Goal: Task Accomplishment & Management: Use online tool/utility

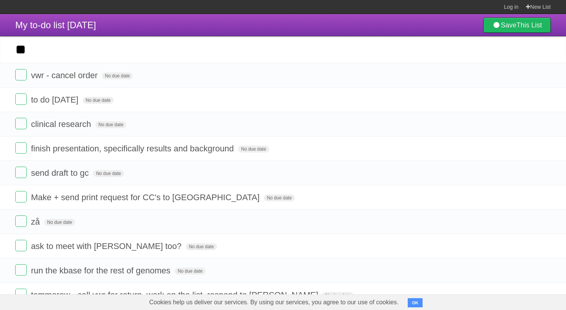
type input "*"
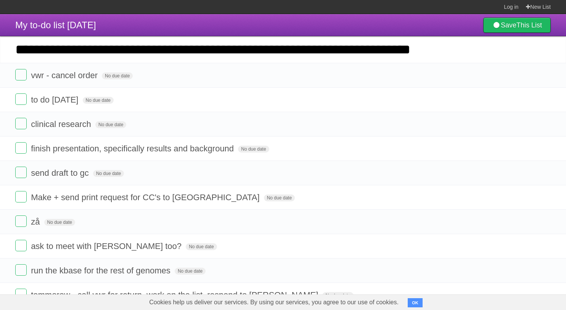
type input "**********"
click input "*********" at bounding box center [0, 0] width 0 height 0
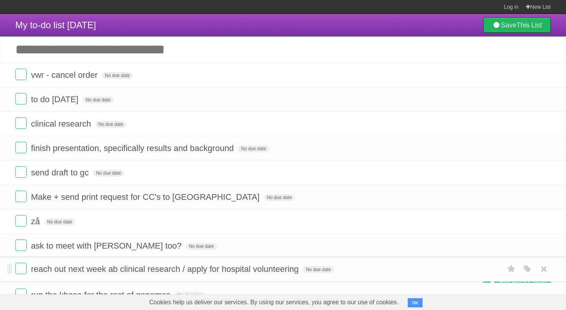
drag, startPoint x: 8, startPoint y: 78, endPoint x: 29, endPoint y: 267, distance: 189.6
